Goal: Transaction & Acquisition: Purchase product/service

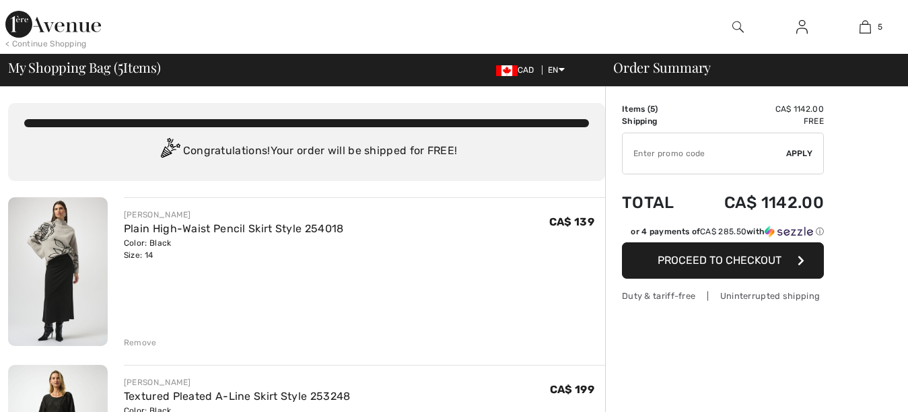
checkbox input "true"
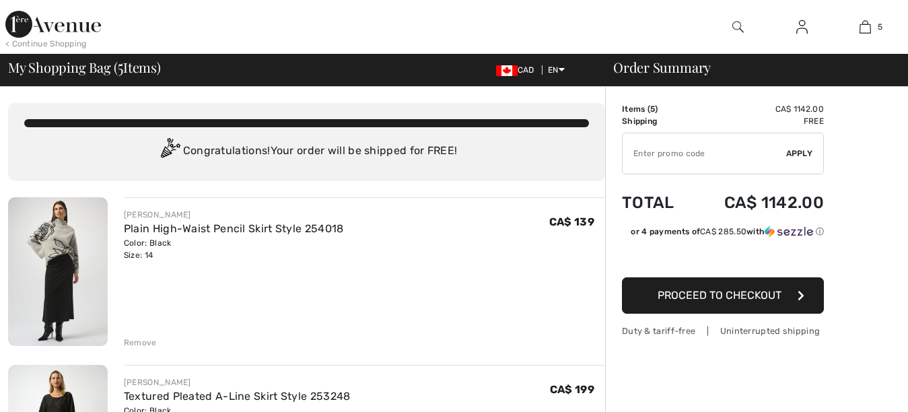
click at [54, 279] on img at bounding box center [58, 271] width 100 height 149
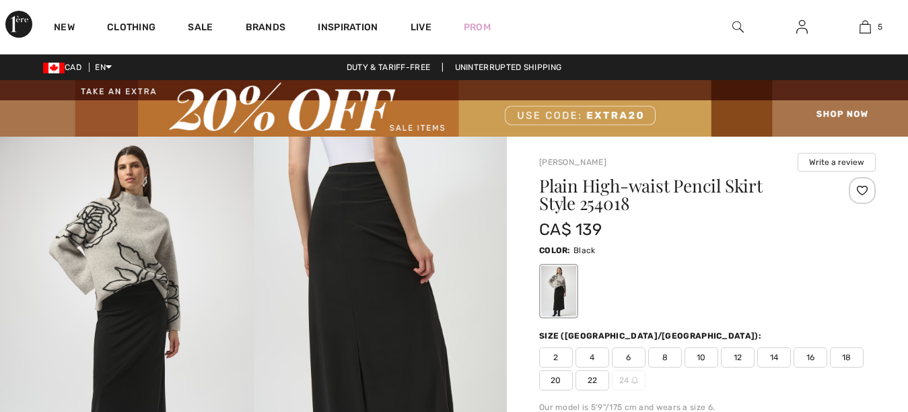
checkbox input "true"
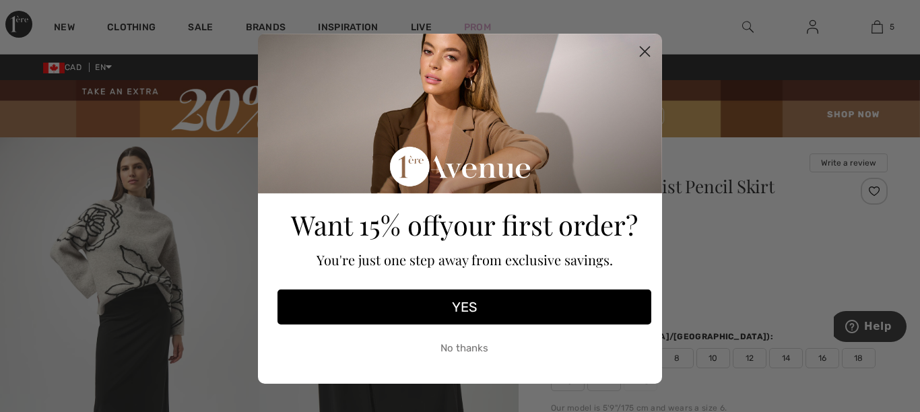
click at [454, 347] on button "No thanks" at bounding box center [464, 348] width 374 height 34
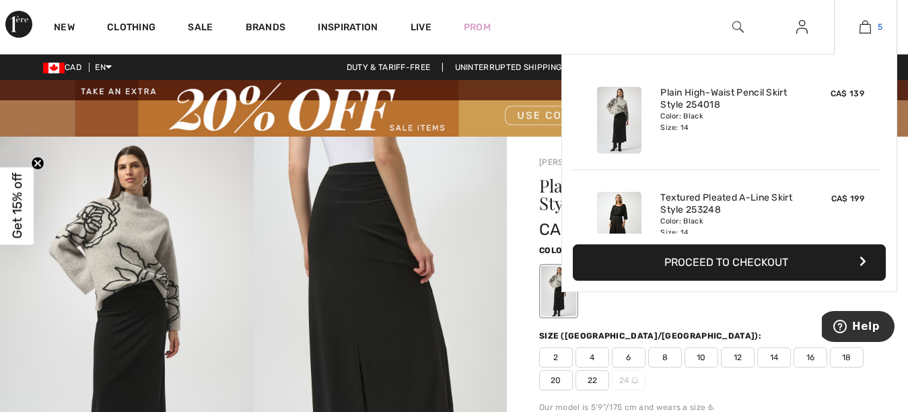
click at [865, 28] on img at bounding box center [865, 27] width 11 height 16
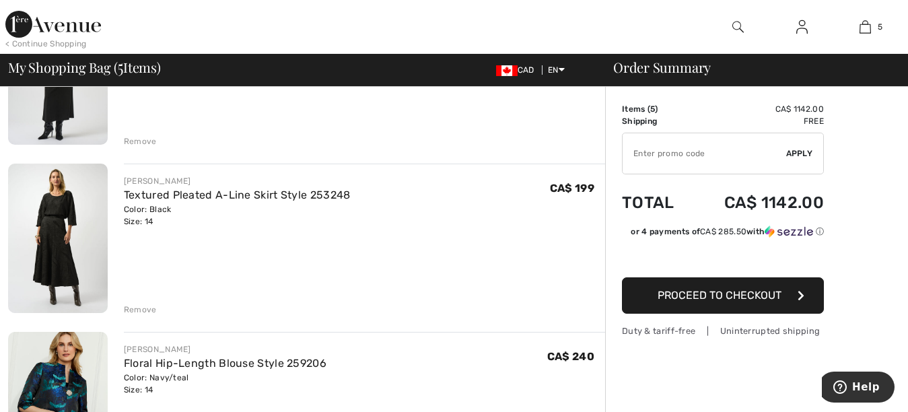
click at [139, 310] on div "Remove" at bounding box center [140, 310] width 33 height 12
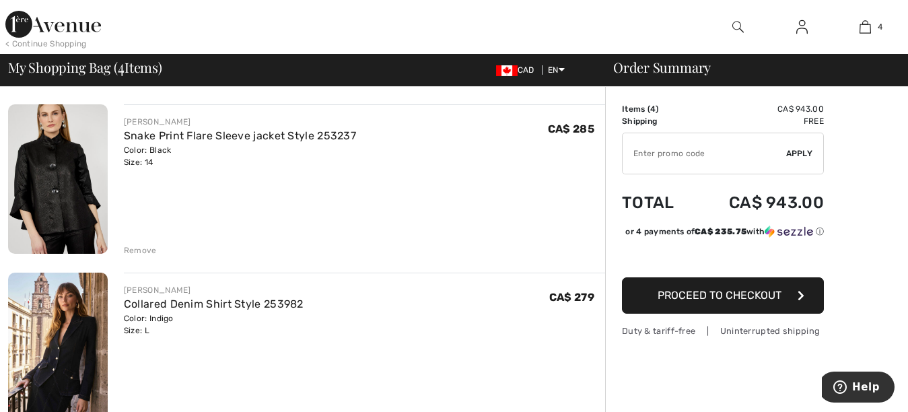
scroll to position [444, 0]
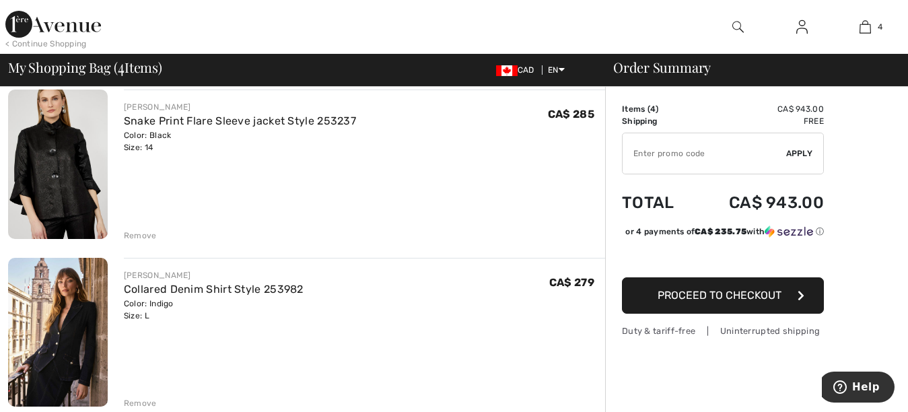
click at [39, 179] on img at bounding box center [58, 164] width 100 height 149
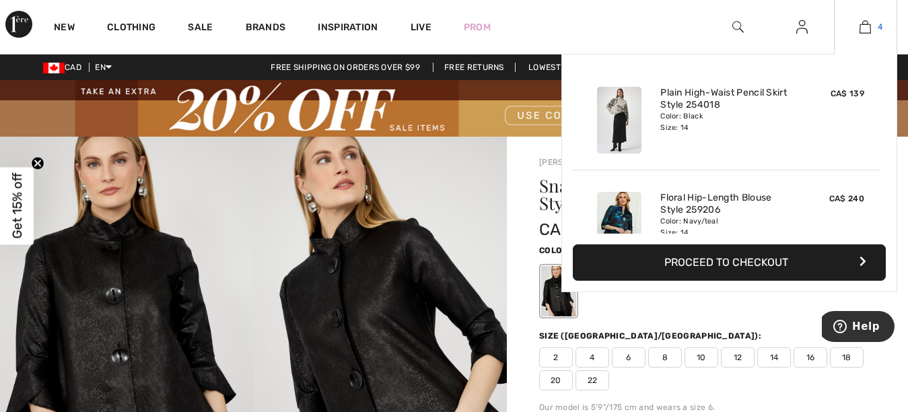
click at [864, 30] on img at bounding box center [865, 27] width 11 height 16
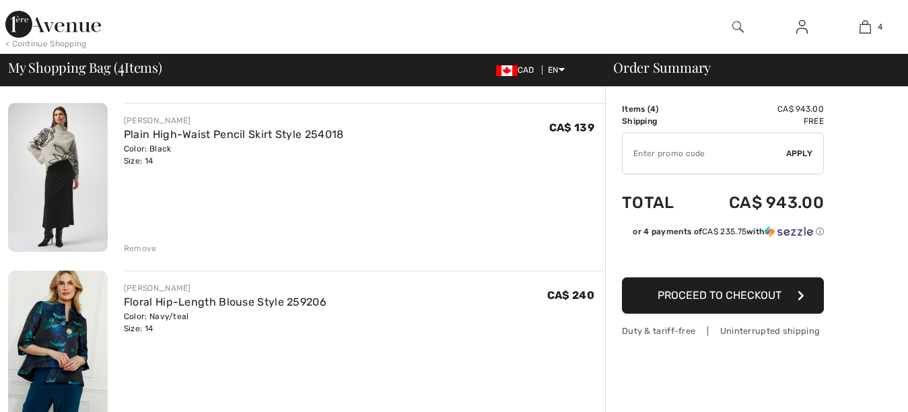
scroll to position [121, 0]
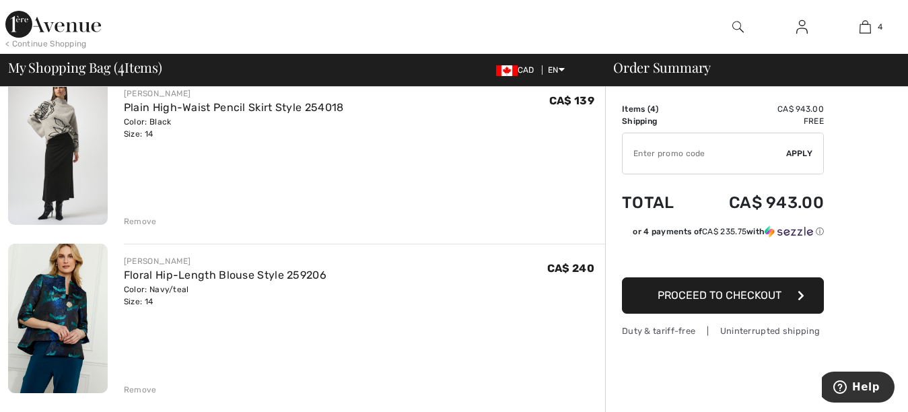
click at [48, 310] on img at bounding box center [58, 318] width 100 height 149
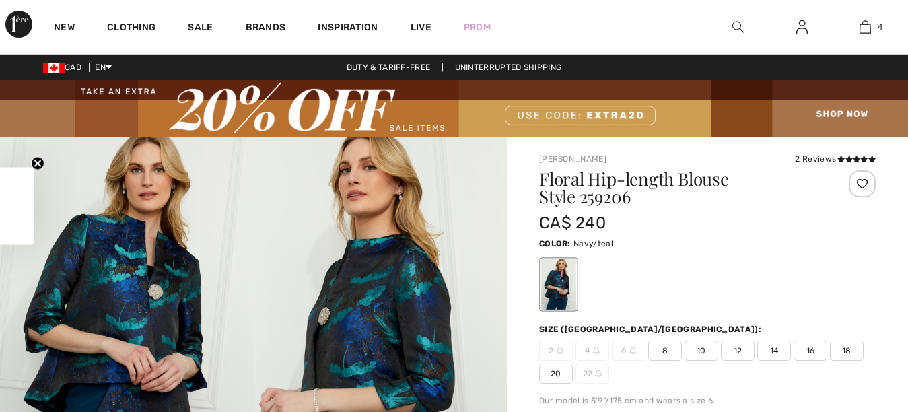
checkbox input "true"
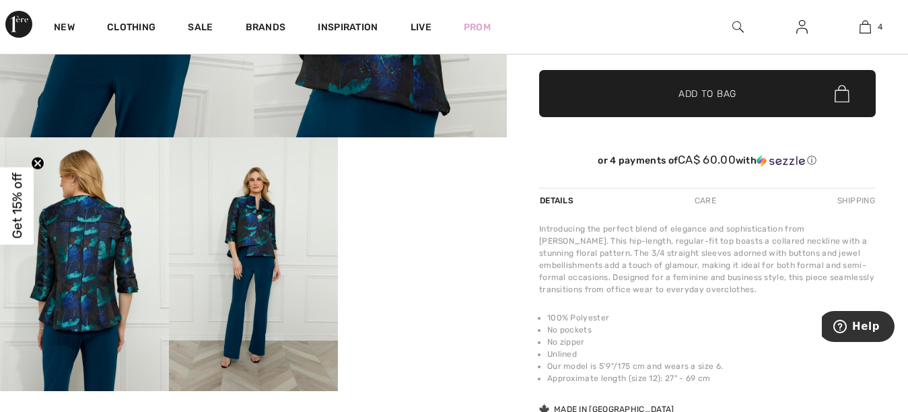
scroll to position [374, 0]
